Goal: Information Seeking & Learning: Learn about a topic

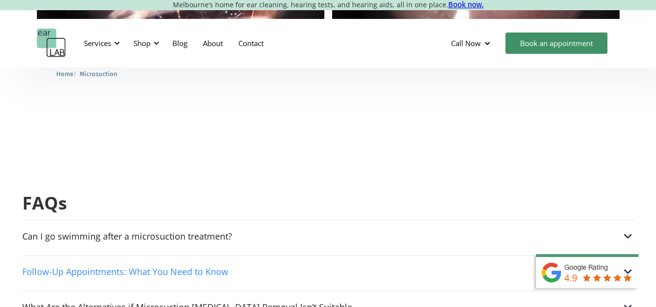
scroll to position [2378, 0]
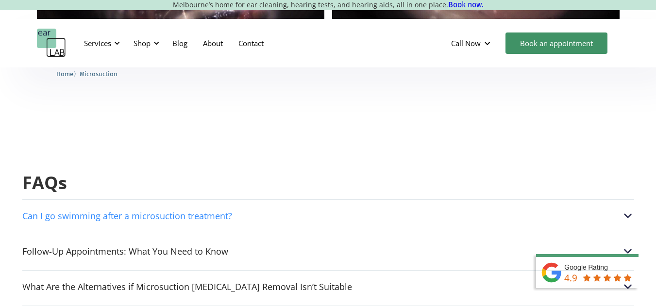
click at [375, 210] on div "Can I go swimming after a microsuction treatment?" at bounding box center [327, 216] width 611 height 13
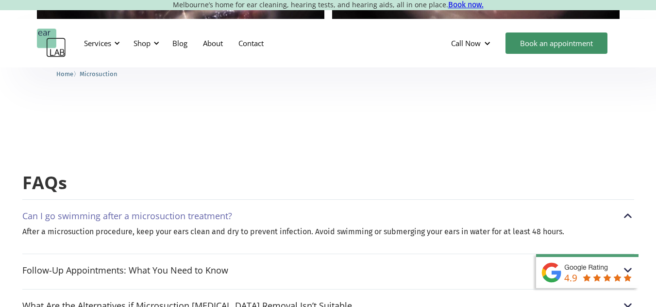
click at [618, 210] on div "Can I go swimming after a microsuction treatment?" at bounding box center [327, 216] width 611 height 13
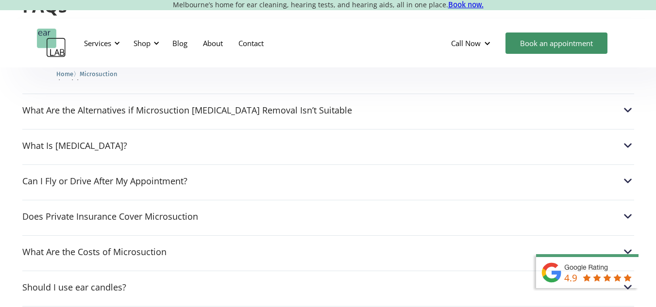
scroll to position [2572, 0]
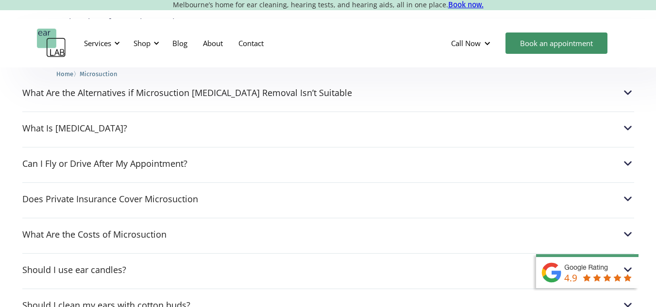
click at [446, 193] on div "Does Private Insurance Cover Microsuction" at bounding box center [327, 199] width 611 height 13
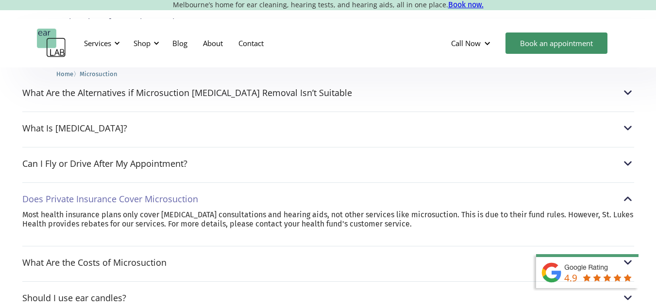
click at [446, 193] on div "Does Private Insurance Cover Microsuction" at bounding box center [327, 199] width 611 height 13
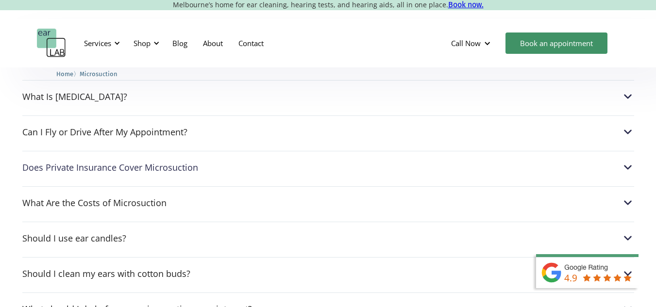
scroll to position [2621, 0]
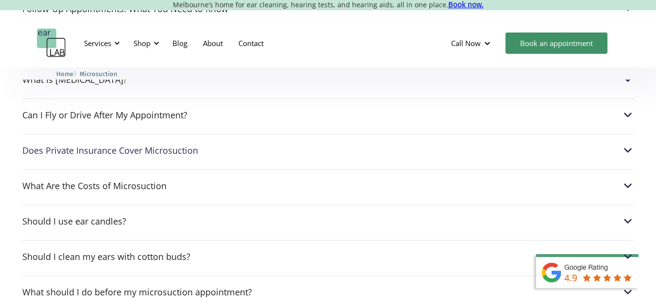
click at [339, 169] on div "What Are the Costs of Microsuction Adults: $120|Seniors (65+): $110| Students: …" at bounding box center [327, 183] width 611 height 28
click at [620, 180] on div "What Are the Costs of Microsuction" at bounding box center [327, 186] width 611 height 13
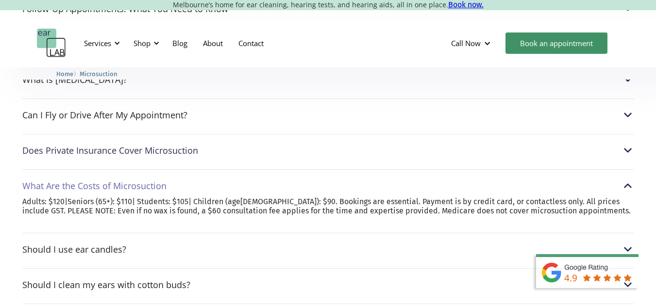
click at [619, 180] on div "What Are the Costs of Microsuction" at bounding box center [327, 186] width 611 height 13
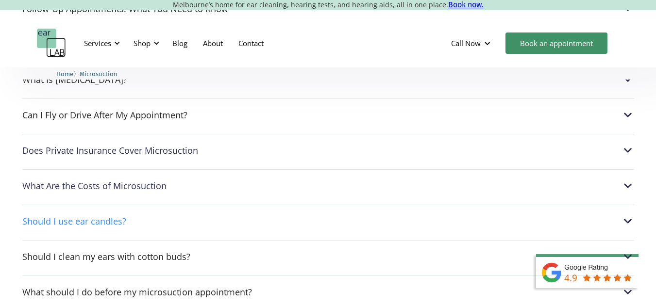
click at [208, 215] on div "Should I use ear candles?" at bounding box center [327, 221] width 611 height 13
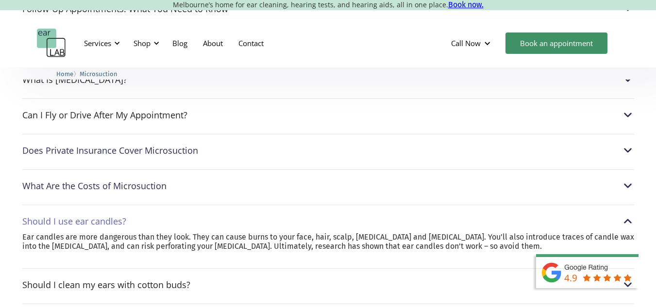
click at [208, 215] on div "Should I use ear candles?" at bounding box center [327, 221] width 611 height 13
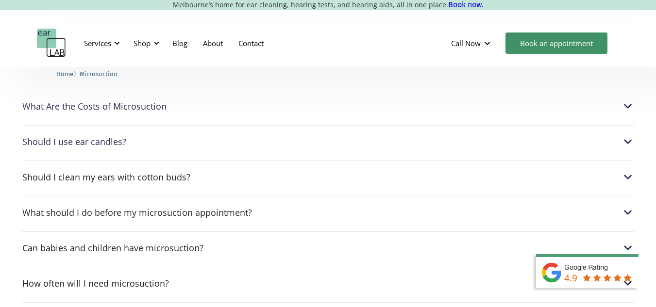
scroll to position [2718, 0]
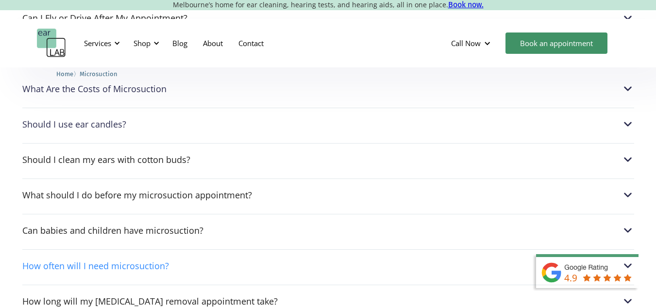
click at [221, 260] on div "How often will I need microsuction?" at bounding box center [327, 266] width 611 height 13
